Goal: Transaction & Acquisition: Purchase product/service

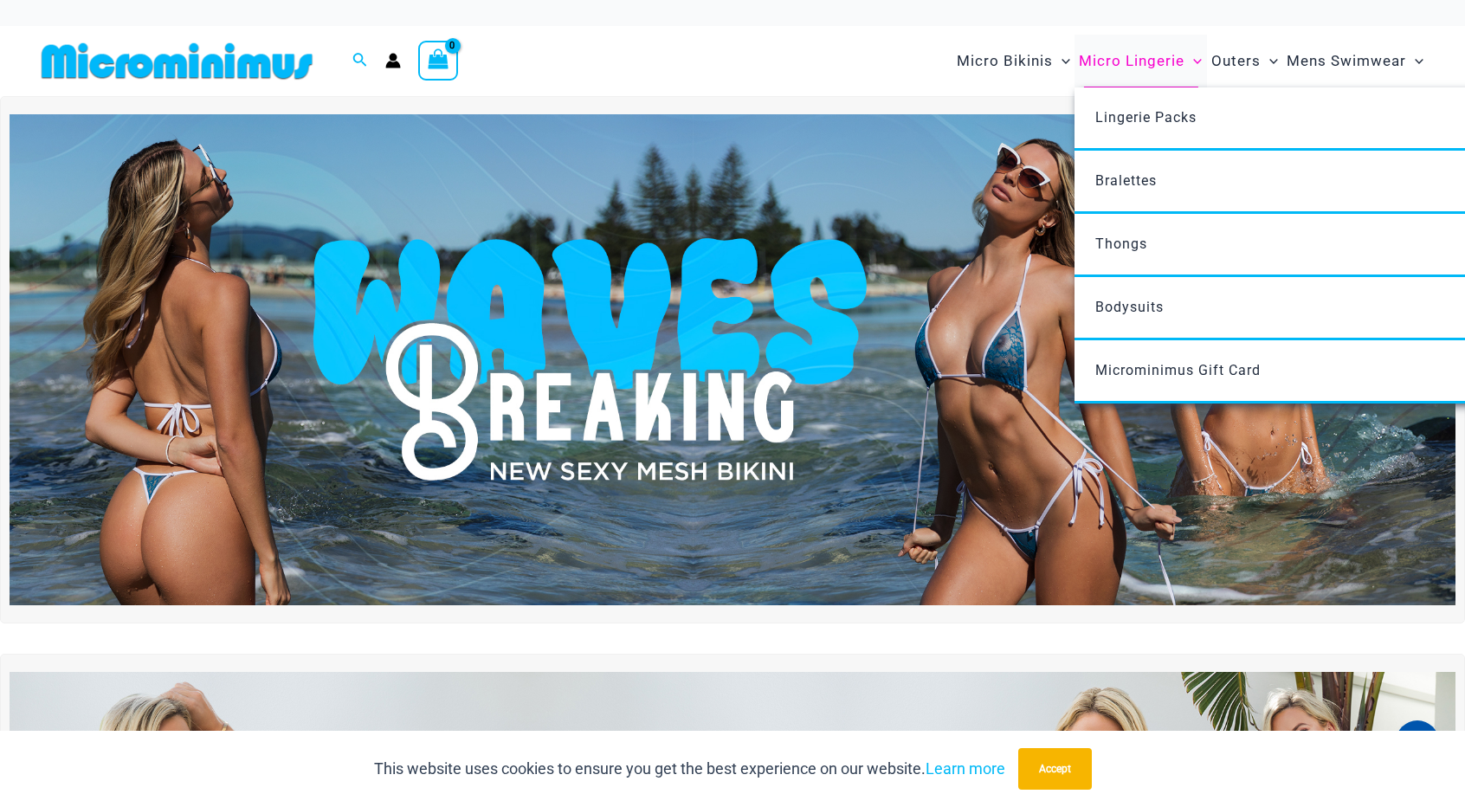
click at [1143, 67] on span "Micro Lingerie" at bounding box center [1132, 61] width 106 height 44
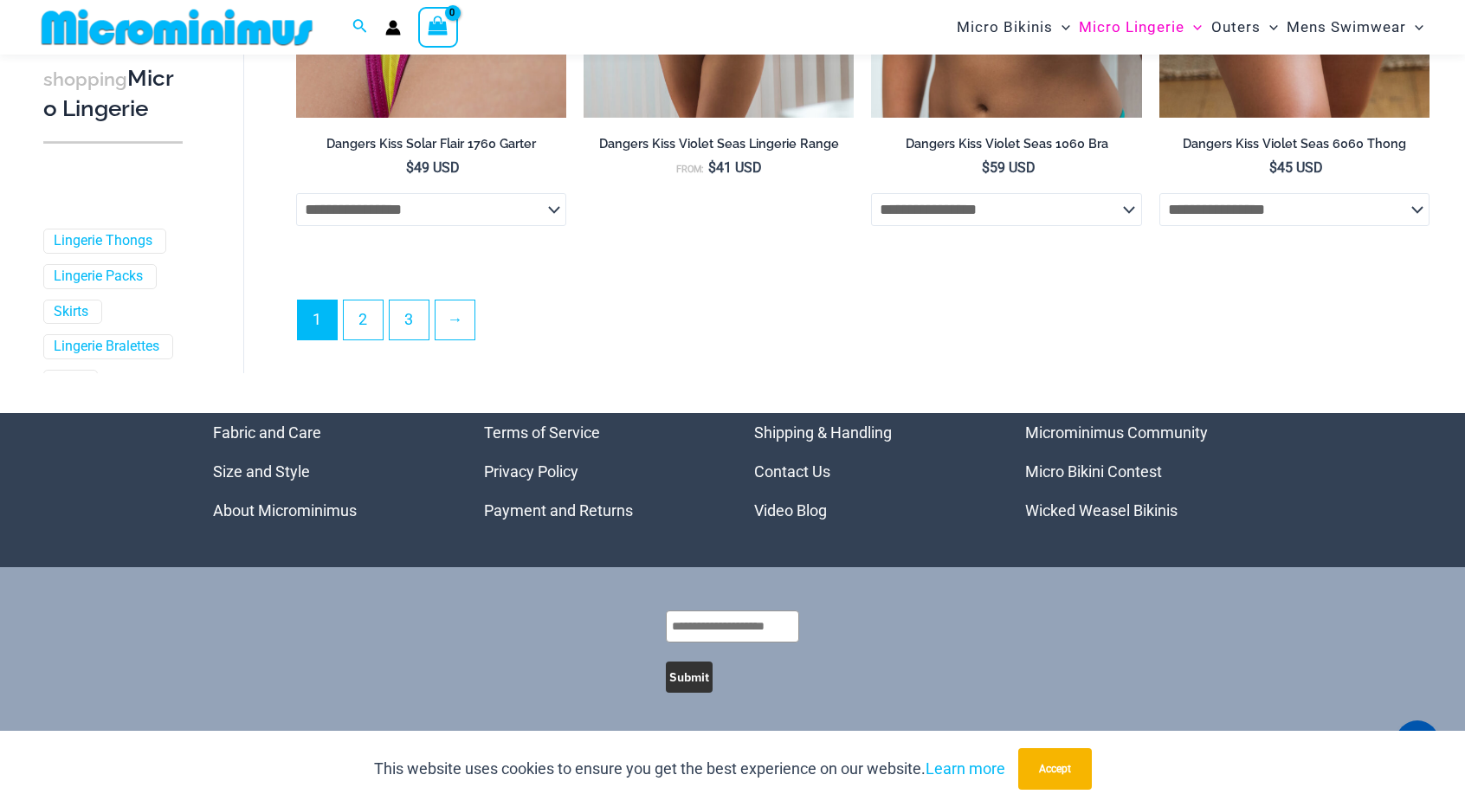
scroll to position [4543, 0]
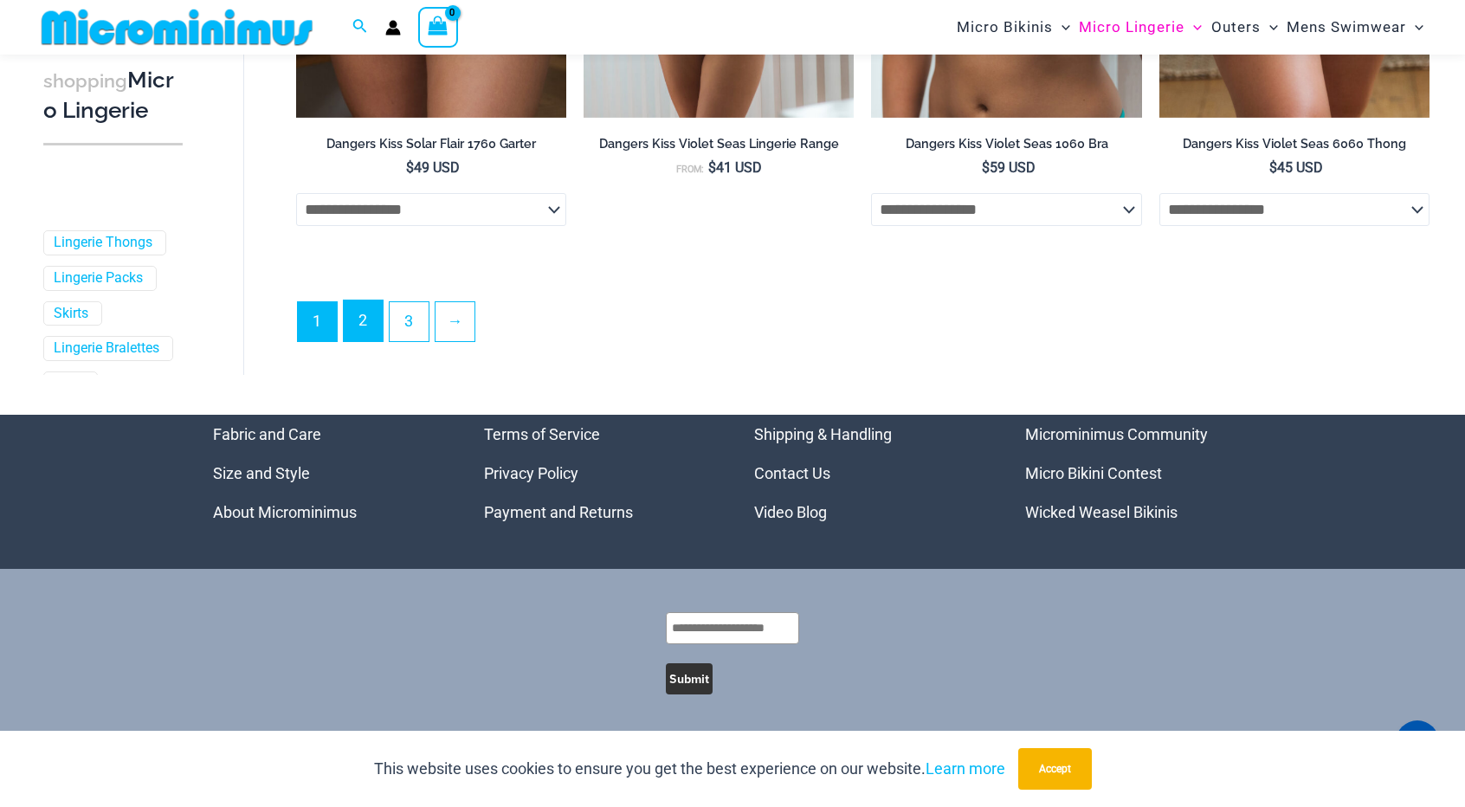
click at [372, 309] on link "2" at bounding box center [363, 320] width 39 height 41
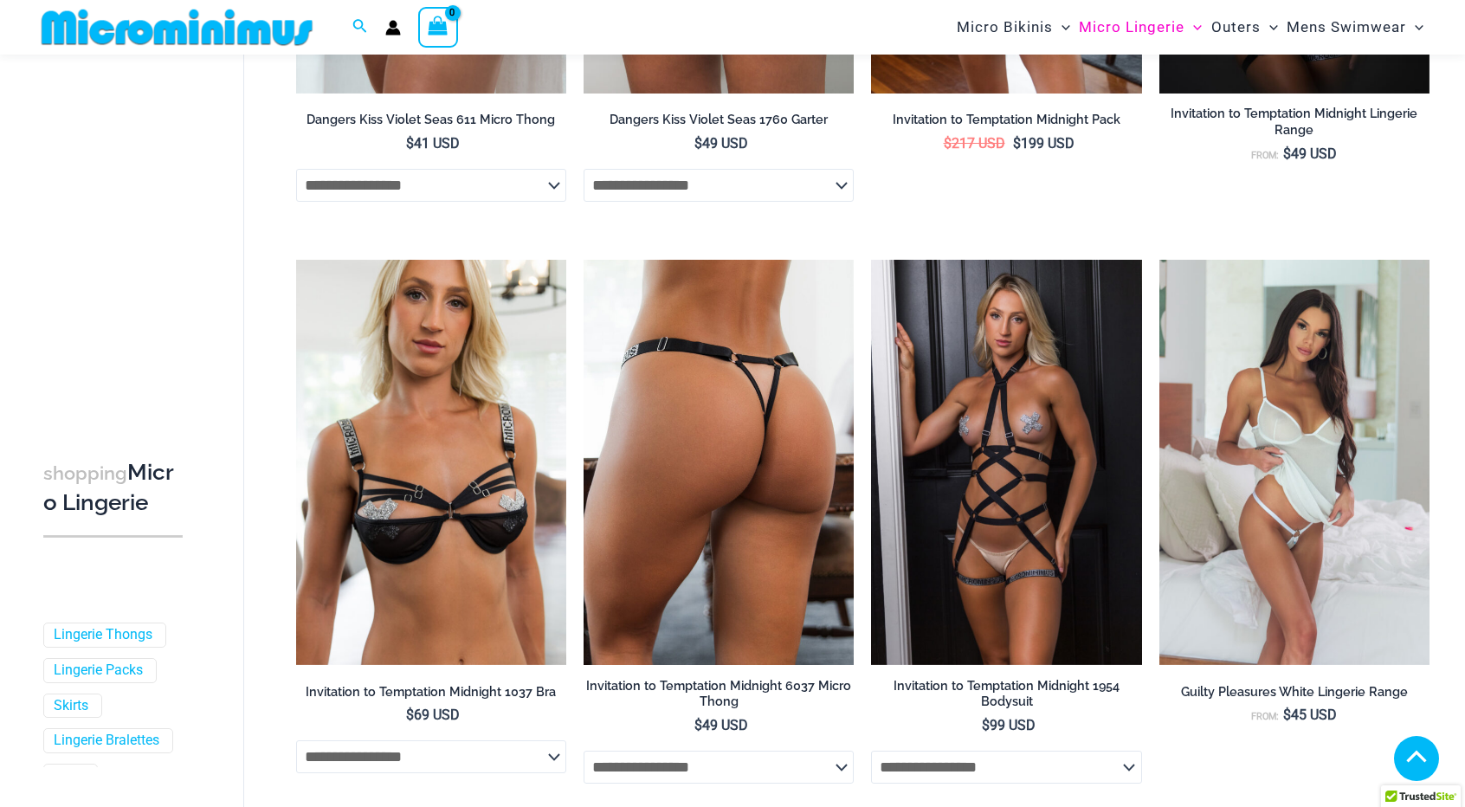
scroll to position [504, 0]
